Goal: Transaction & Acquisition: Book appointment/travel/reservation

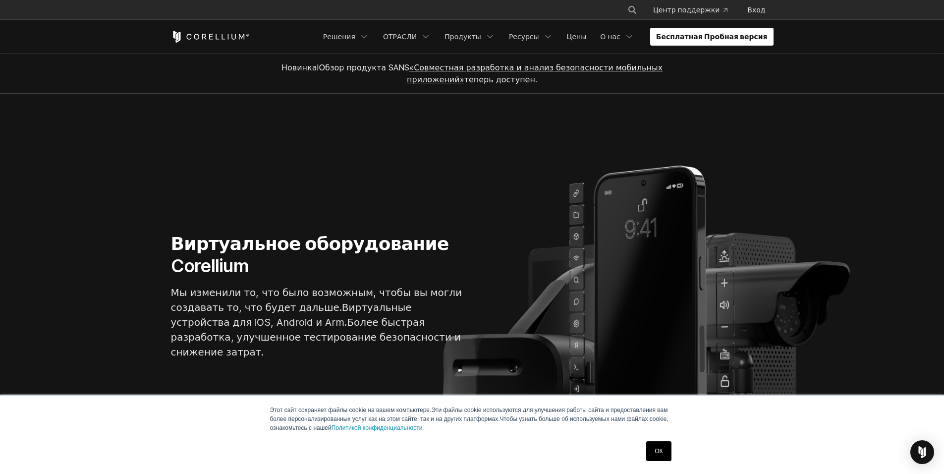
click at [720, 38] on ya-tr-span "Бесплатная Пробная версия" at bounding box center [712, 37] width 112 height 10
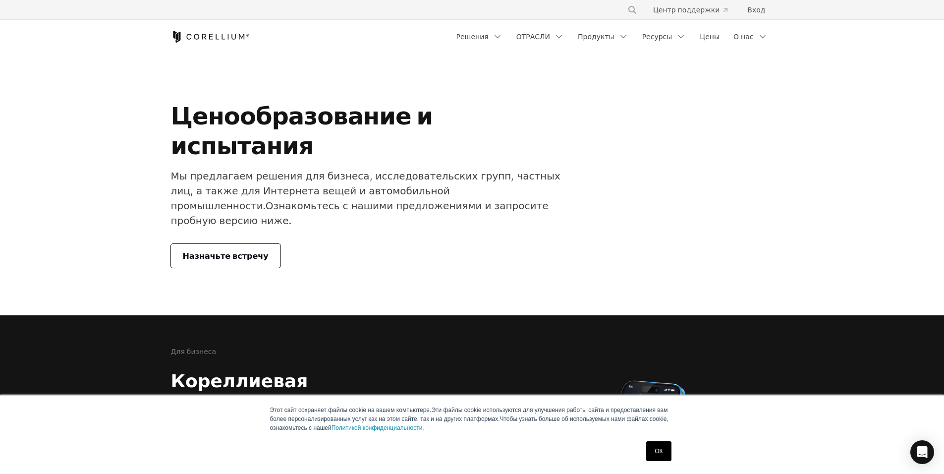
click at [190, 244] on link "Назначьте встречу" at bounding box center [226, 256] width 110 height 24
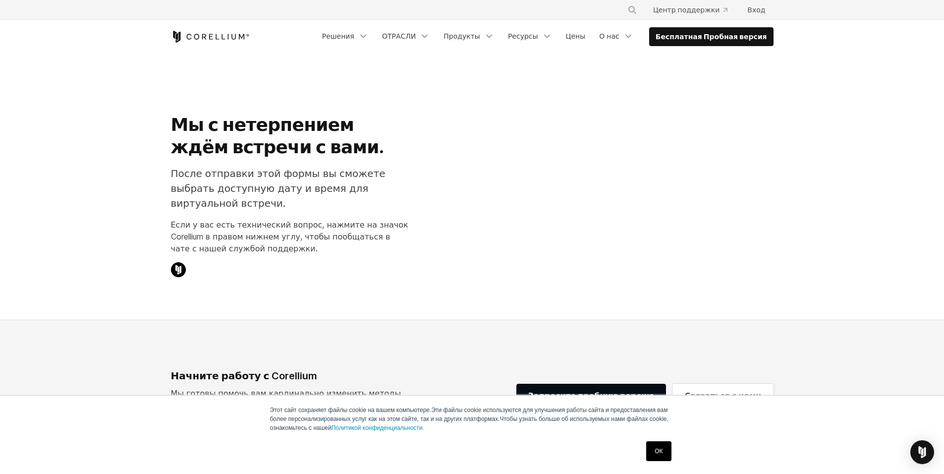
select select "**"
